Goal: Information Seeking & Learning: Learn about a topic

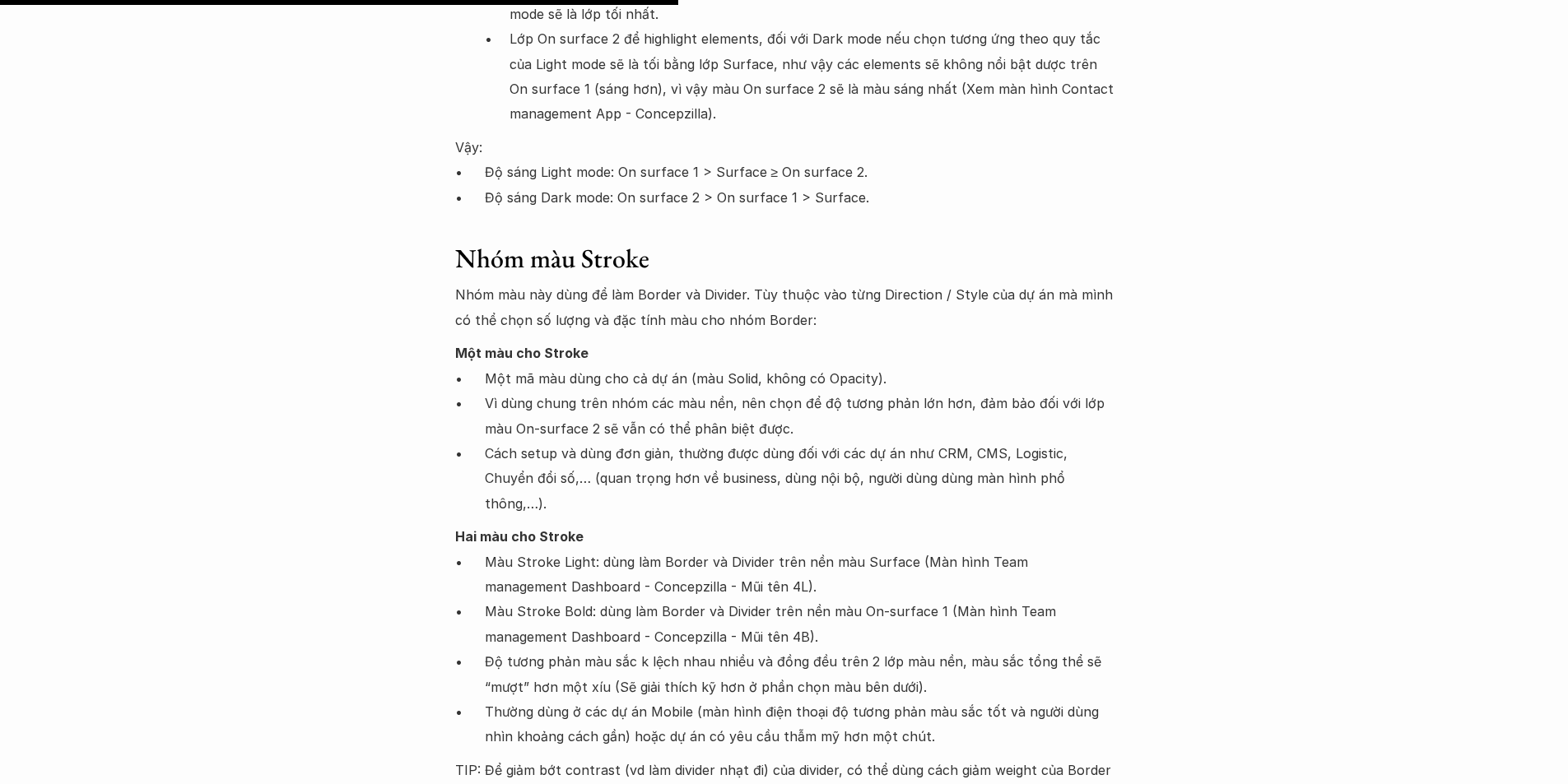
scroll to position [7325, 0]
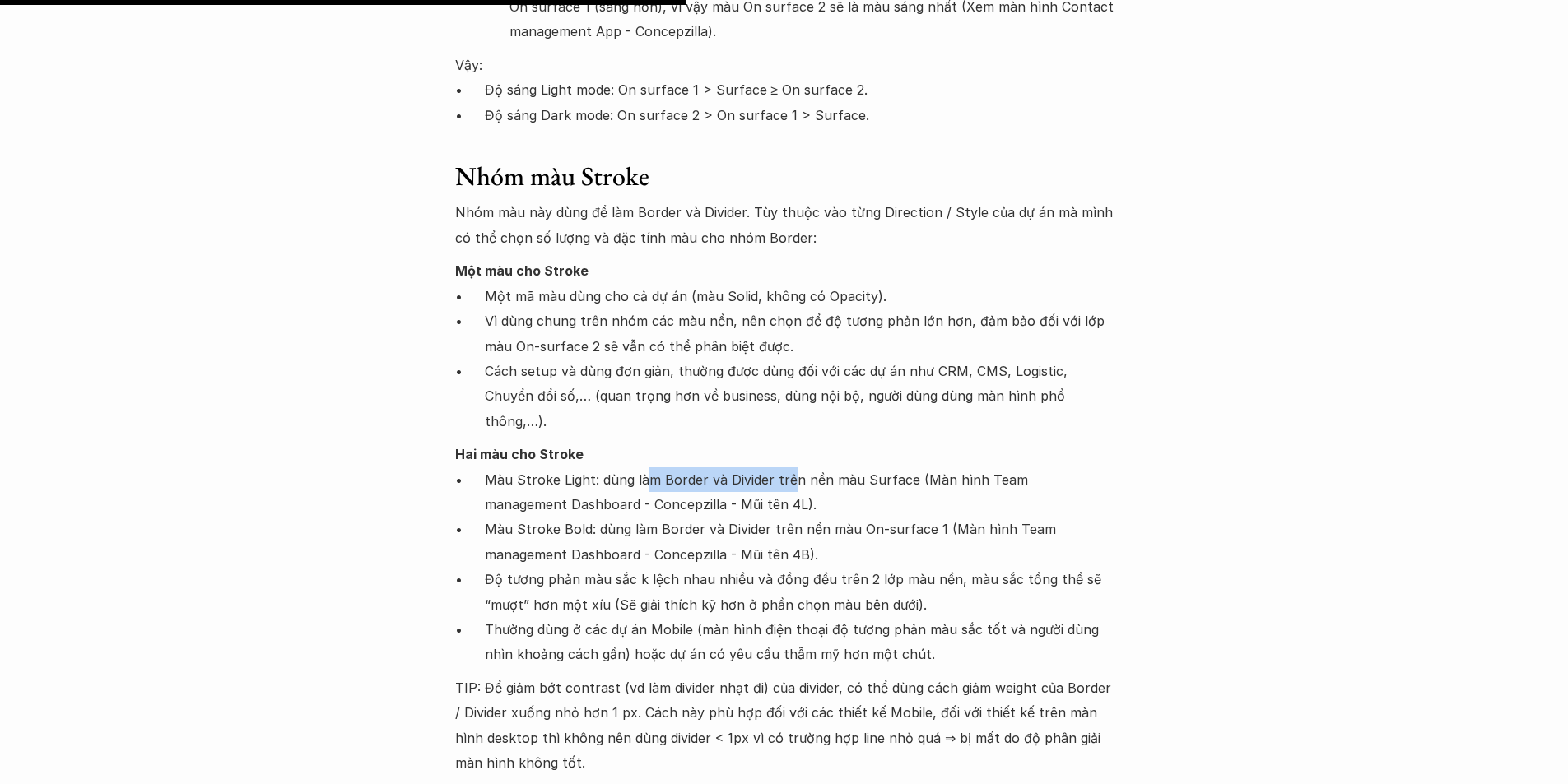
drag, startPoint x: 648, startPoint y: 401, endPoint x: 783, endPoint y: 400, distance: 135.0
click at [783, 467] on p "Màu Stroke Light: dùng làm Border và Divider trên nền màu Surface (Màn hình Tea…" at bounding box center [799, 492] width 629 height 50
click at [875, 467] on p "Màu Stroke Light: dùng làm Border và Divider trên nền màu Surface (Màn hình Tea…" at bounding box center [799, 492] width 629 height 50
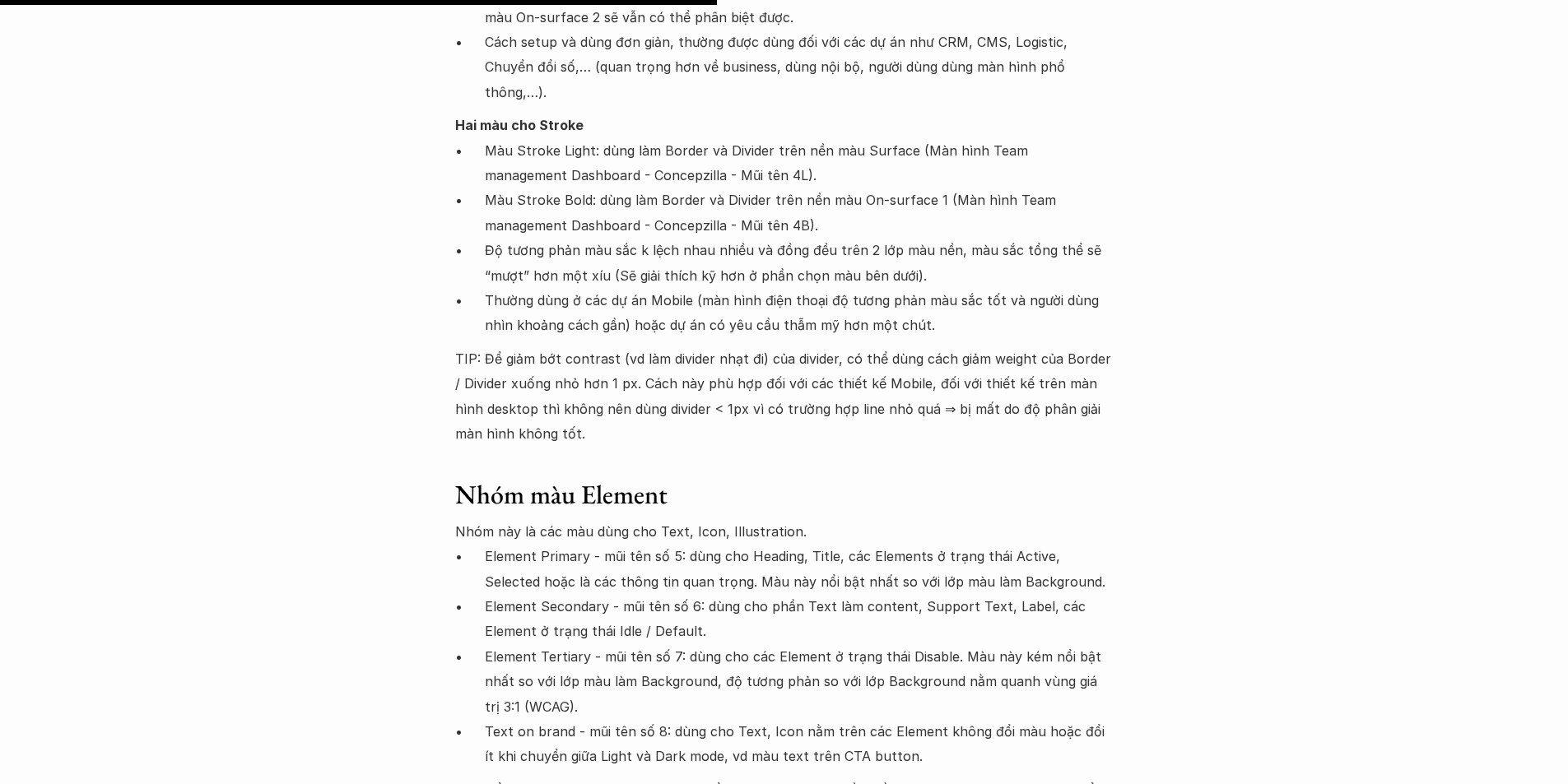
scroll to position [7737, 0]
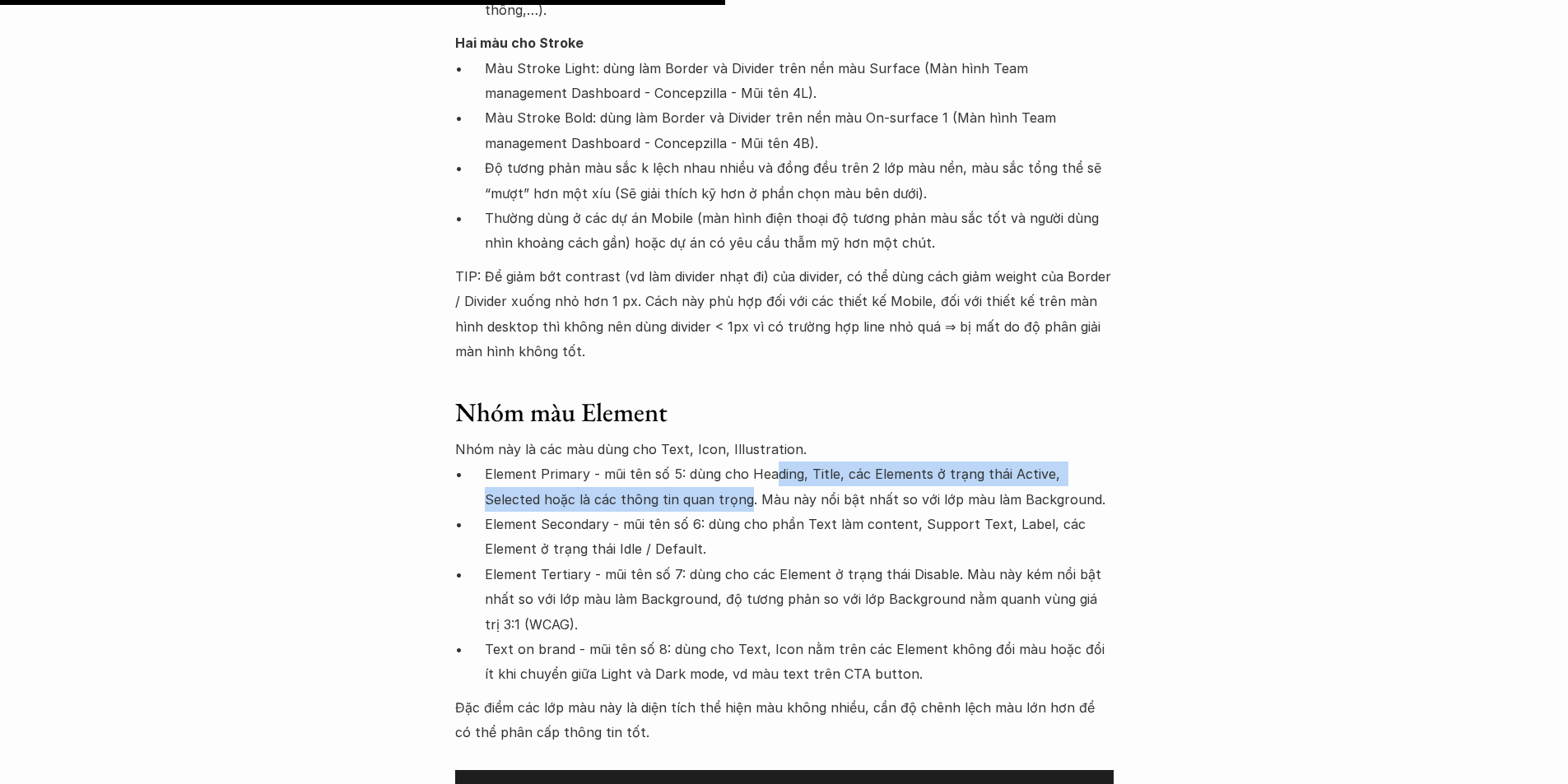
drag, startPoint x: 685, startPoint y: 414, endPoint x: 768, endPoint y: 407, distance: 83.3
click at [768, 462] on p "Element Primary - mũi tên số 5: dùng cho Heading, Title, các Elements ở trạng t…" at bounding box center [799, 487] width 629 height 50
click at [828, 462] on p "Element Primary - mũi tên số 5: dùng cho Heading, Title, các Elements ở trạng t…" at bounding box center [799, 487] width 629 height 50
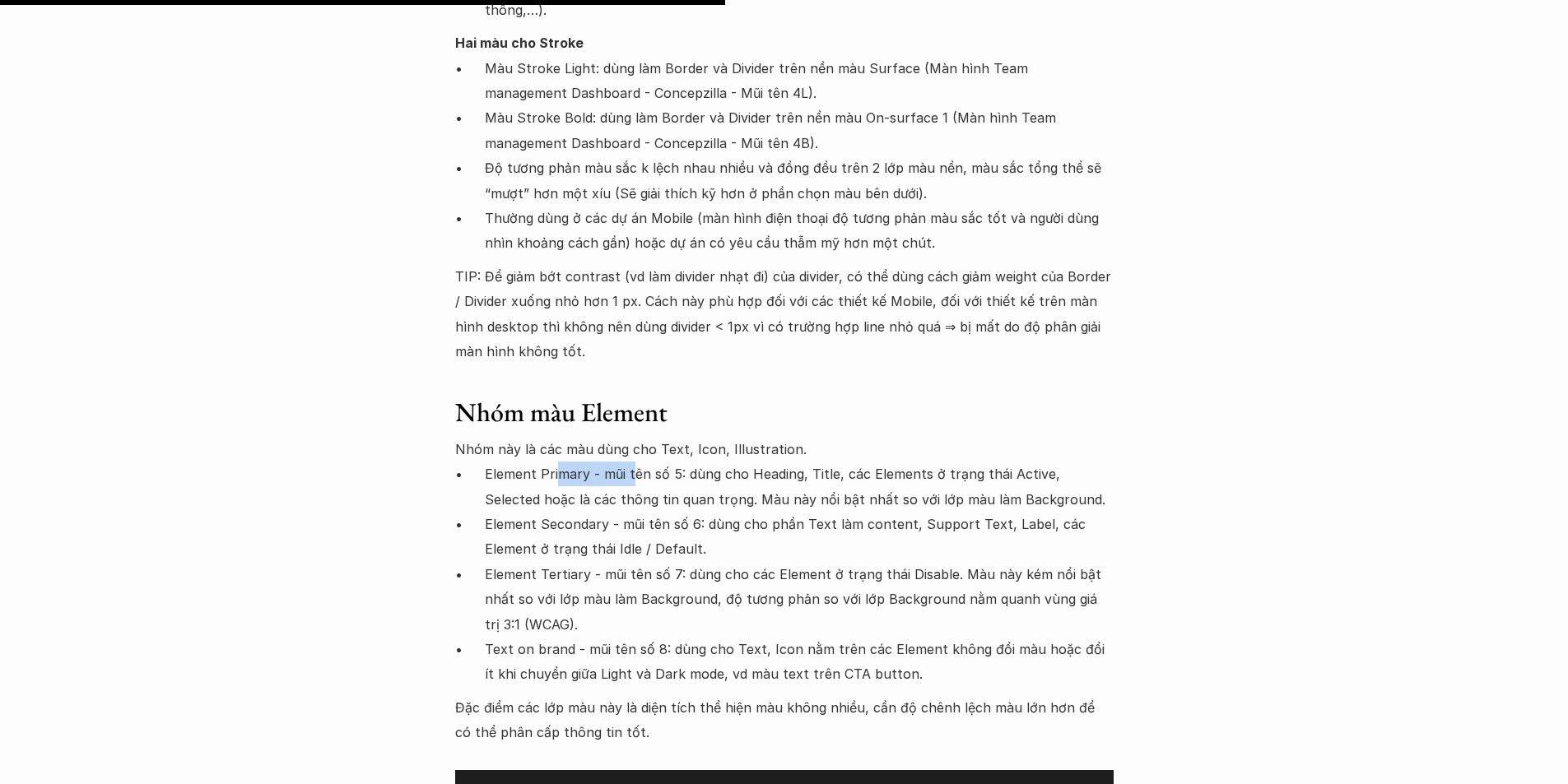
drag, startPoint x: 560, startPoint y: 403, endPoint x: 629, endPoint y: 409, distance: 69.3
click at [629, 462] on p "Element Primary - mũi tên số 5: dùng cho Heading, Title, các Elements ở trạng t…" at bounding box center [799, 487] width 629 height 50
drag, startPoint x: 544, startPoint y: 446, endPoint x: 570, endPoint y: 445, distance: 26.0
click at [565, 512] on p "Element Secondary - mũi tên số 6: dùng cho phần Text làm content, Support Text,…" at bounding box center [799, 537] width 629 height 50
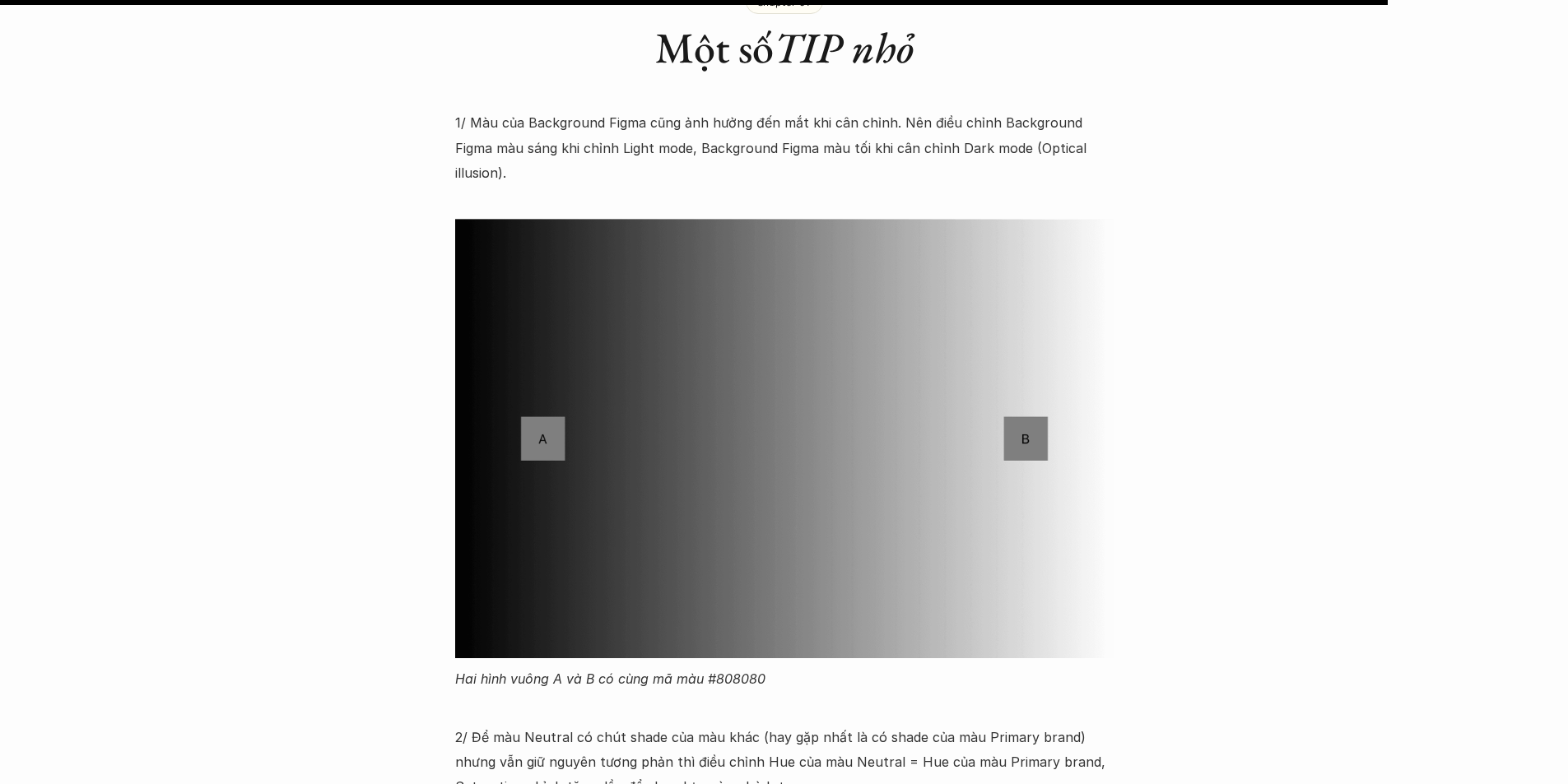
scroll to position [15145, 0]
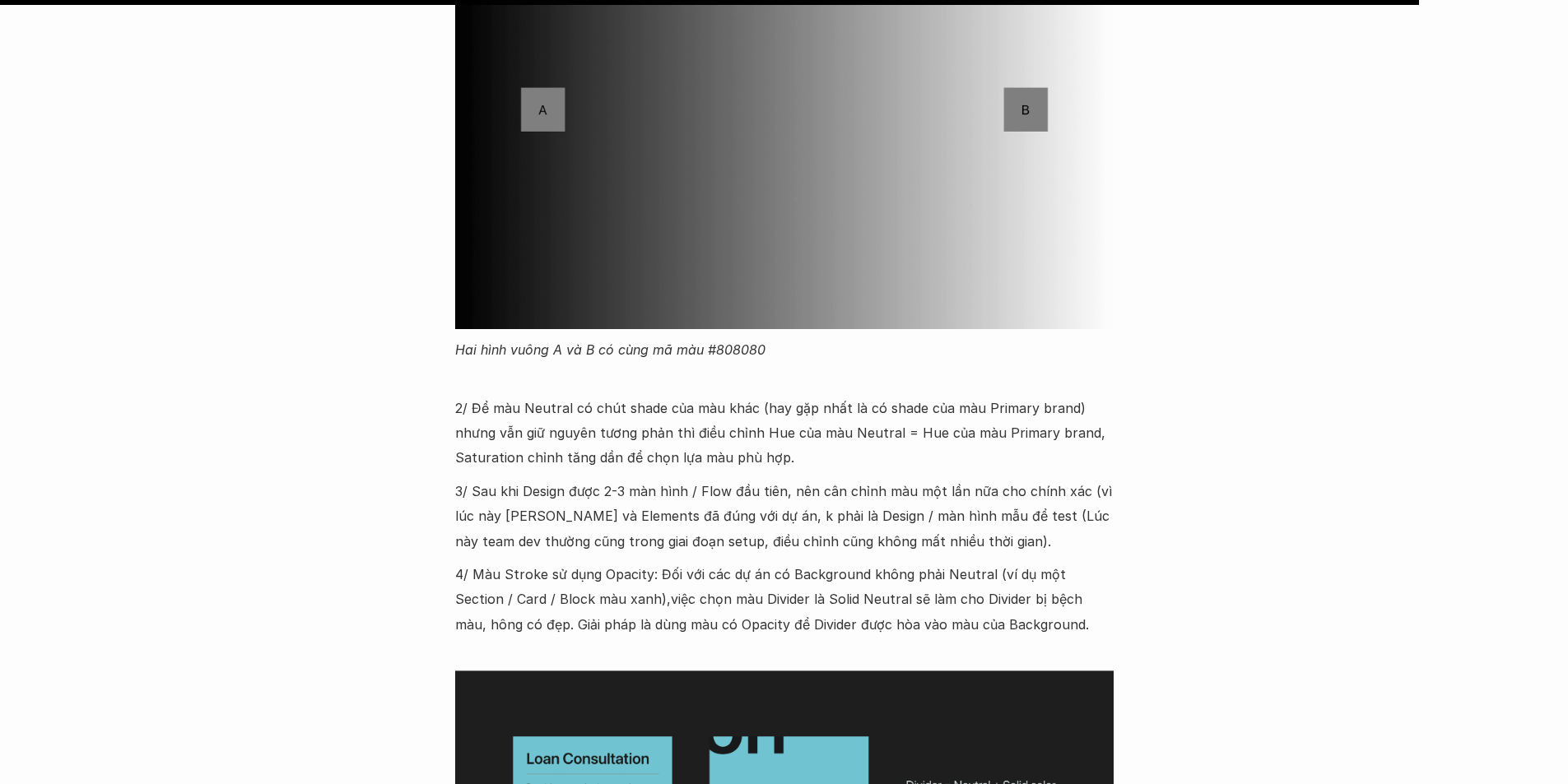
click at [578, 479] on p "3/ Sau khi Design được 2-3 màn hình / Flow đầu tiên, nên cân chỉnh màu một lần …" at bounding box center [784, 516] width 659 height 75
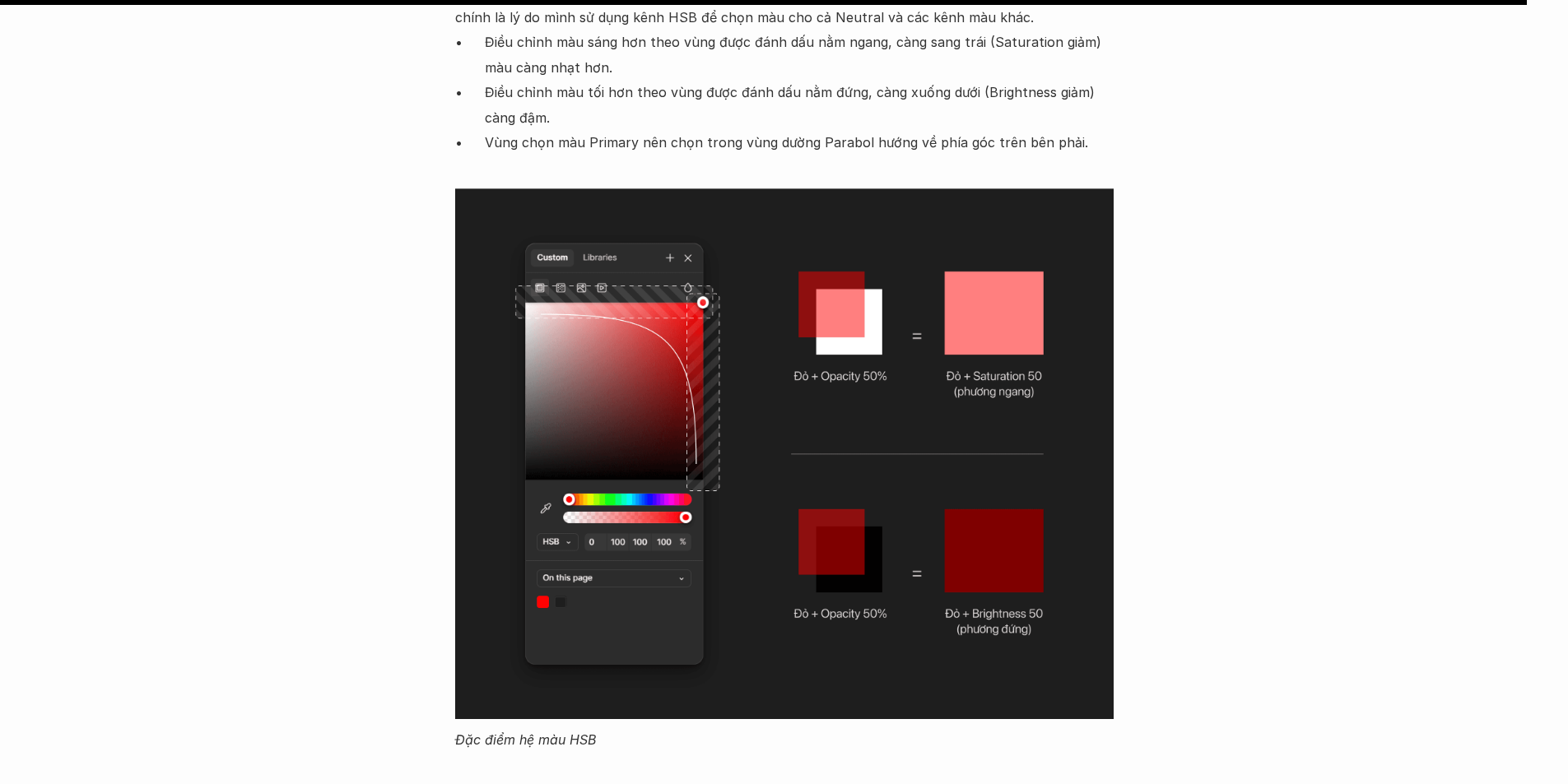
scroll to position [16790, 0]
